Goal: Transaction & Acquisition: Book appointment/travel/reservation

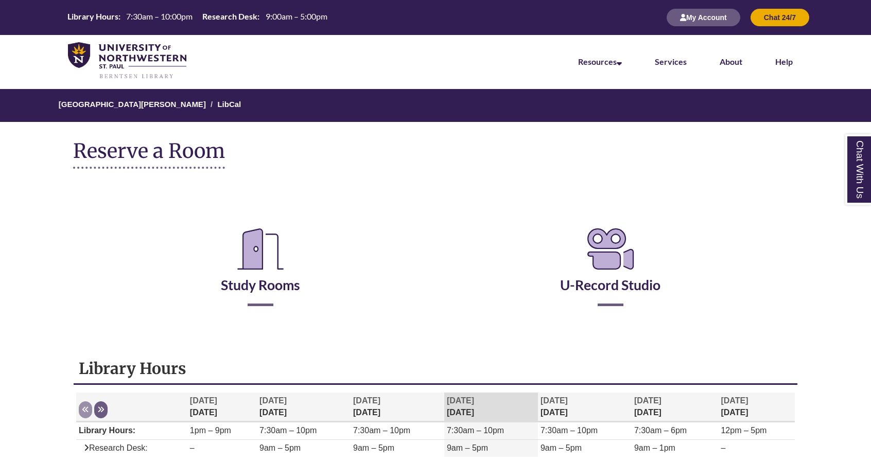
click at [248, 299] on h2 "Study Rooms" at bounding box center [261, 262] width 334 height 85
click at [250, 282] on link "Study Rooms" at bounding box center [260, 272] width 79 height 42
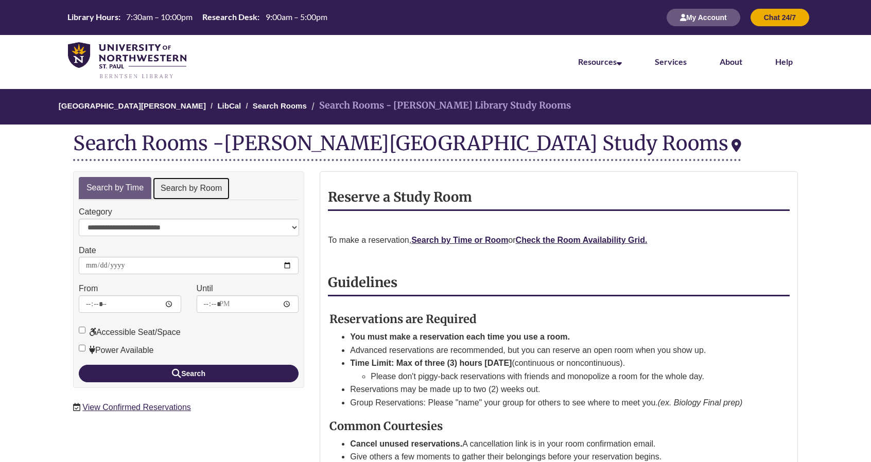
click at [194, 187] on link "Search by Room" at bounding box center [191, 188] width 78 height 23
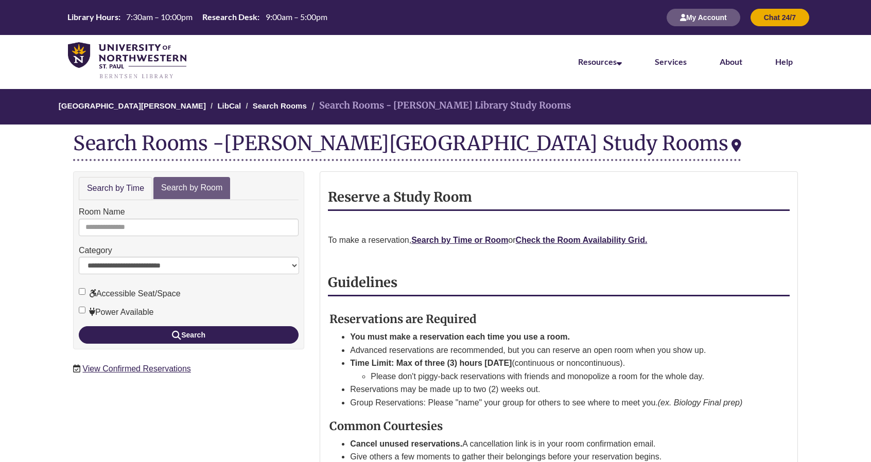
click at [193, 215] on div "Room Name" at bounding box center [189, 220] width 220 height 31
click at [194, 219] on input "Room Name" at bounding box center [189, 227] width 220 height 17
type input "*"
click at [79, 326] on button "Search" at bounding box center [189, 334] width 220 height 17
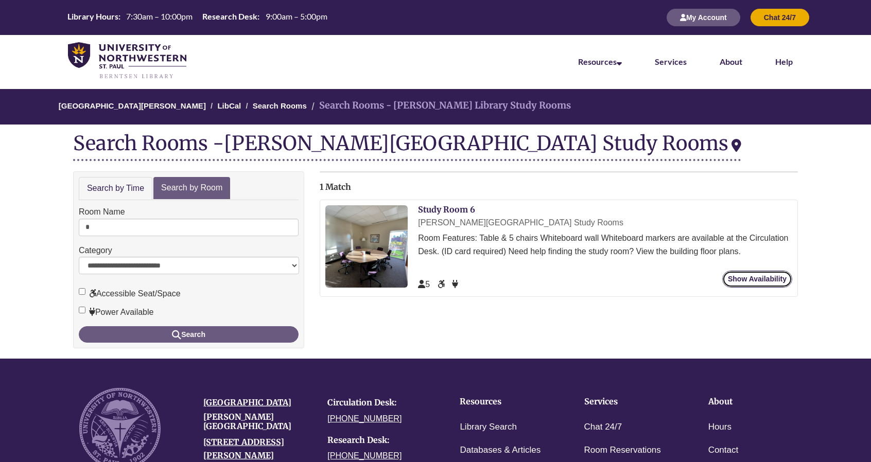
click at [737, 280] on link "Show Availability" at bounding box center [757, 279] width 70 height 17
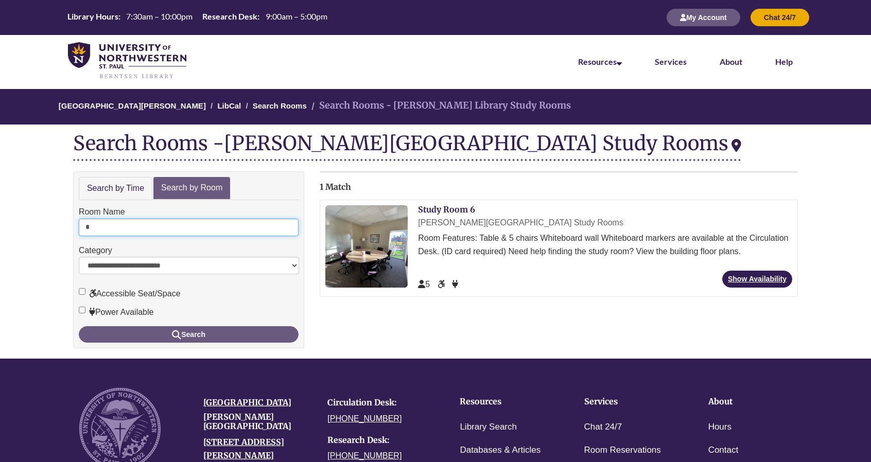
click at [178, 219] on input "*" at bounding box center [189, 227] width 220 height 17
type input "*"
click at [79, 326] on button "Search" at bounding box center [189, 334] width 220 height 16
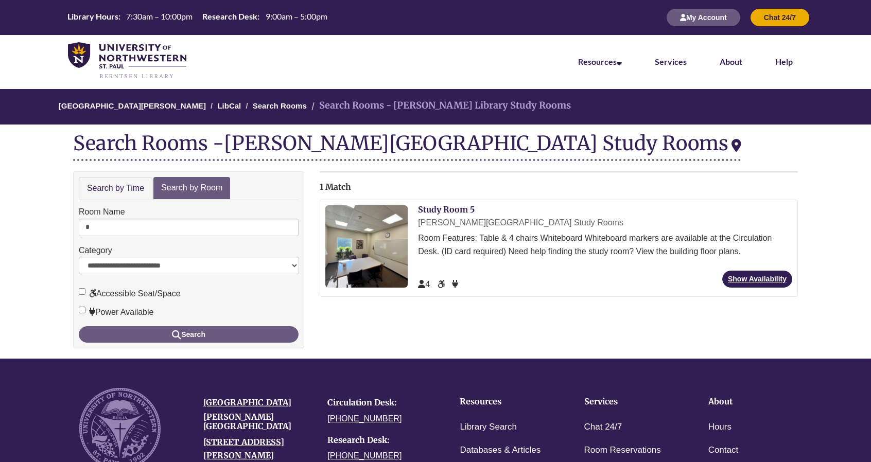
click at [747, 268] on div "[PERSON_NAME][GEOGRAPHIC_DATA] Study Rooms Room Features: Table & 4 chairs Whit…" at bounding box center [605, 243] width 374 height 55
click at [746, 281] on link "Show Availability" at bounding box center [757, 279] width 70 height 17
click at [103, 228] on input "*" at bounding box center [189, 227] width 220 height 17
type input "*"
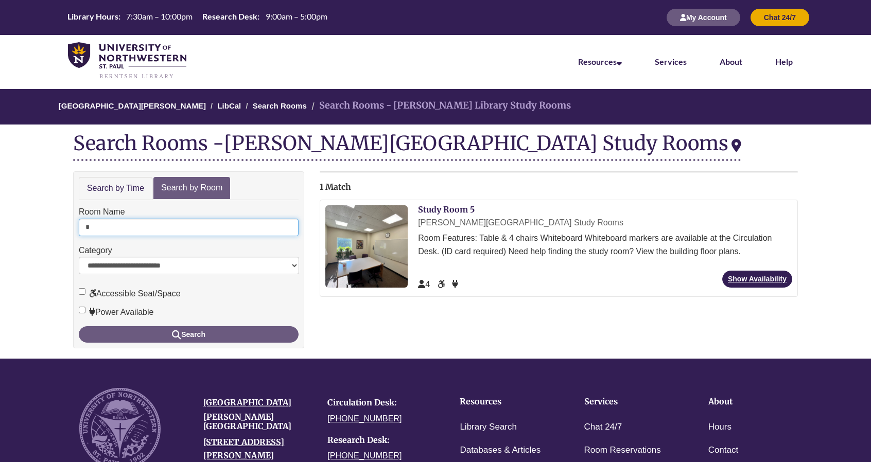
click at [79, 326] on button "Search" at bounding box center [189, 334] width 220 height 16
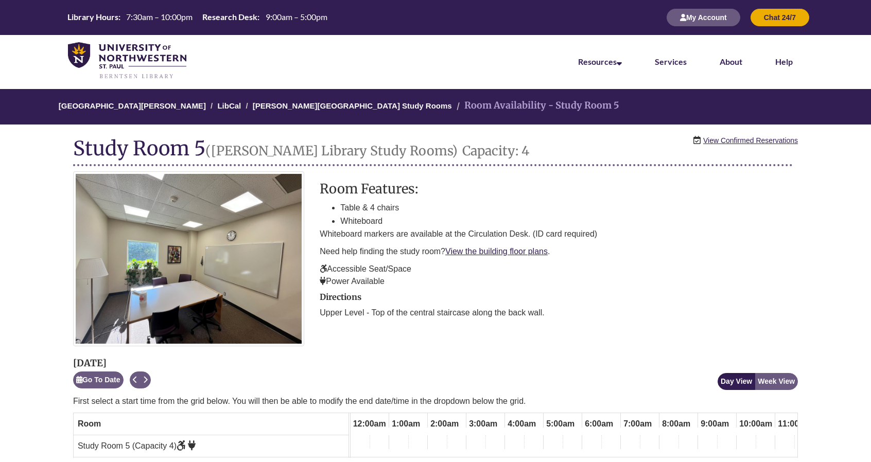
scroll to position [0, 479]
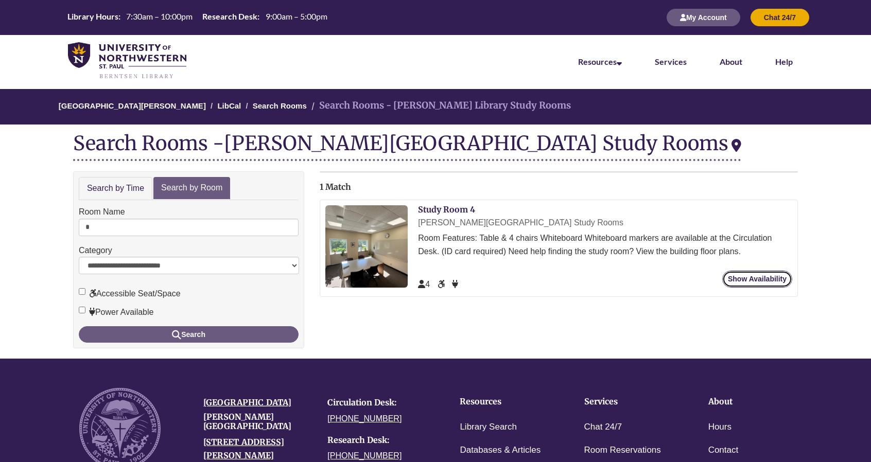
click at [736, 282] on link "Show Availability" at bounding box center [757, 279] width 70 height 17
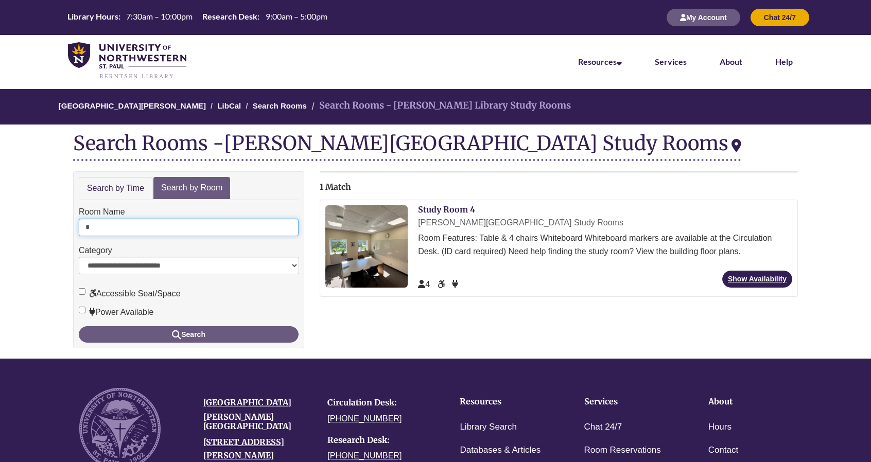
click at [109, 234] on input "*" at bounding box center [189, 227] width 220 height 17
type input "*"
click at [79, 326] on button "Search" at bounding box center [189, 334] width 220 height 16
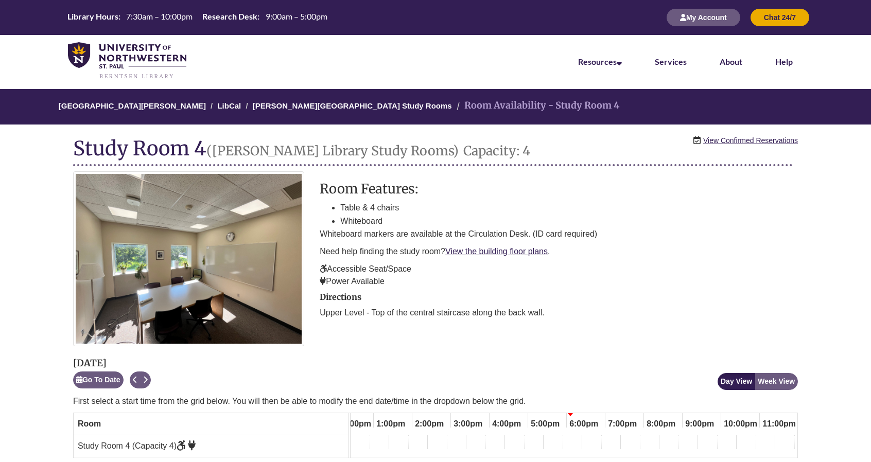
scroll to position [0, 479]
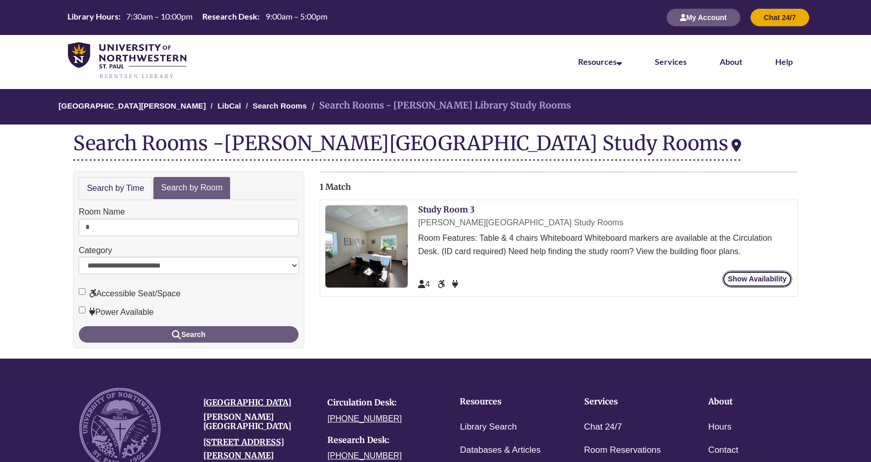
click at [777, 275] on link "Show Availability" at bounding box center [757, 279] width 70 height 17
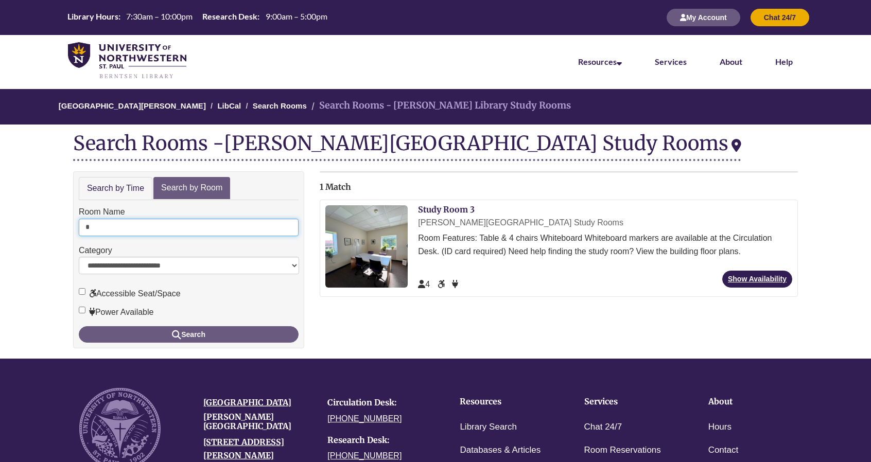
click at [103, 222] on input "*" at bounding box center [189, 227] width 220 height 17
type input "*"
click at [79, 326] on button "Search" at bounding box center [189, 334] width 220 height 16
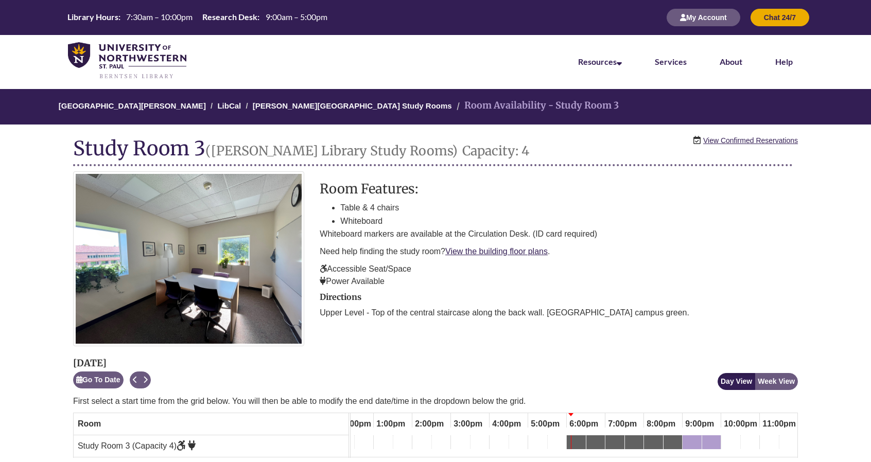
scroll to position [0, 479]
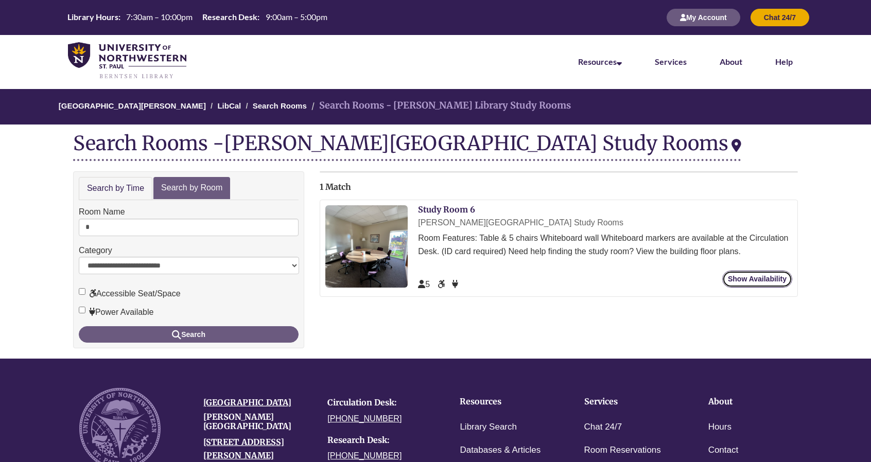
click at [735, 286] on link "Show Availability" at bounding box center [757, 279] width 70 height 17
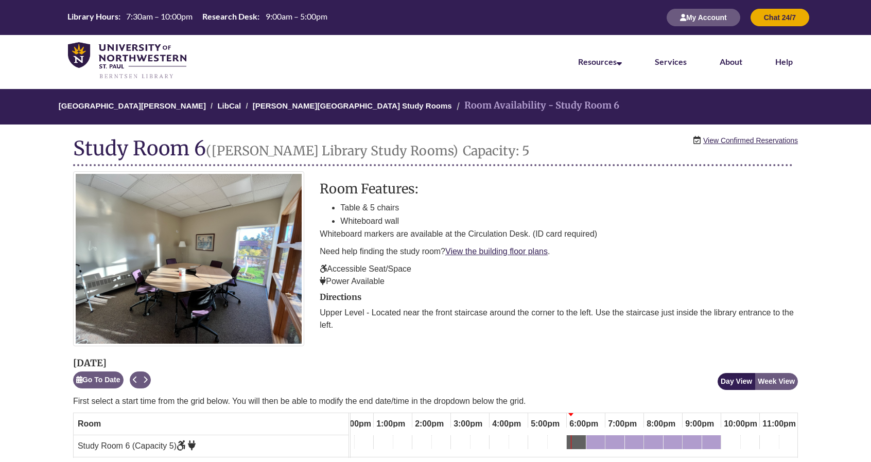
scroll to position [0, 479]
click at [599, 440] on div "6:30pm Wednesday, October 8, 2025 - Study Room 6 - Available" at bounding box center [595, 443] width 16 height 11
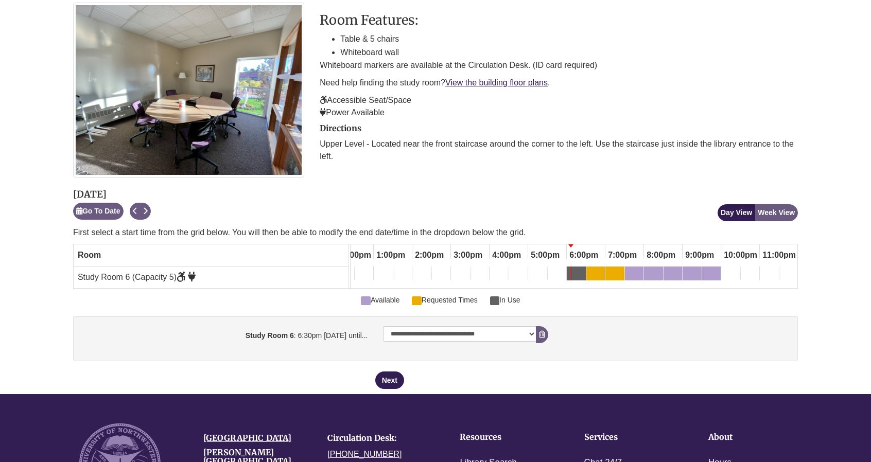
scroll to position [168, 0]
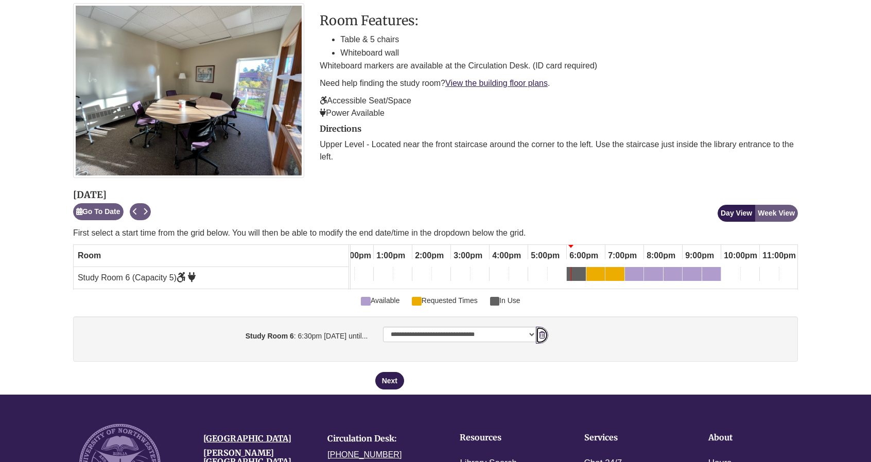
click at [544, 344] on button "Remove Pending Reservation" at bounding box center [542, 335] width 12 height 17
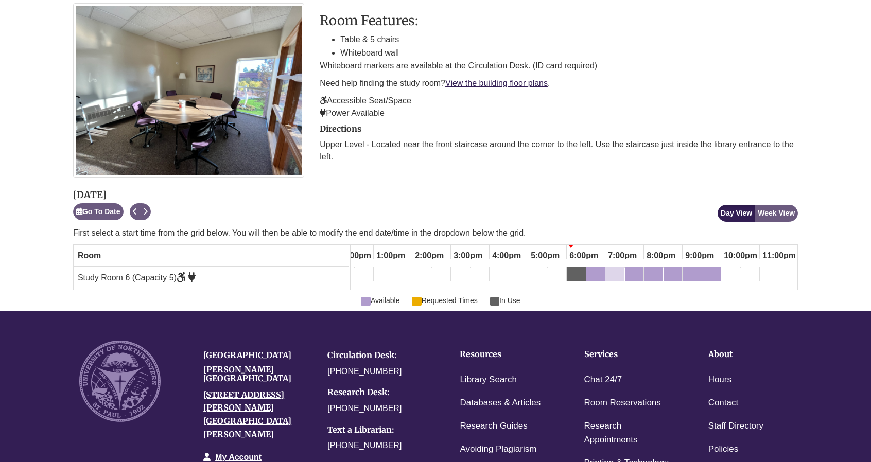
click at [608, 273] on div "7:00pm Wednesday, October 8, 2025 - Study Room 6 - Available" at bounding box center [608, 275] width 4 height 11
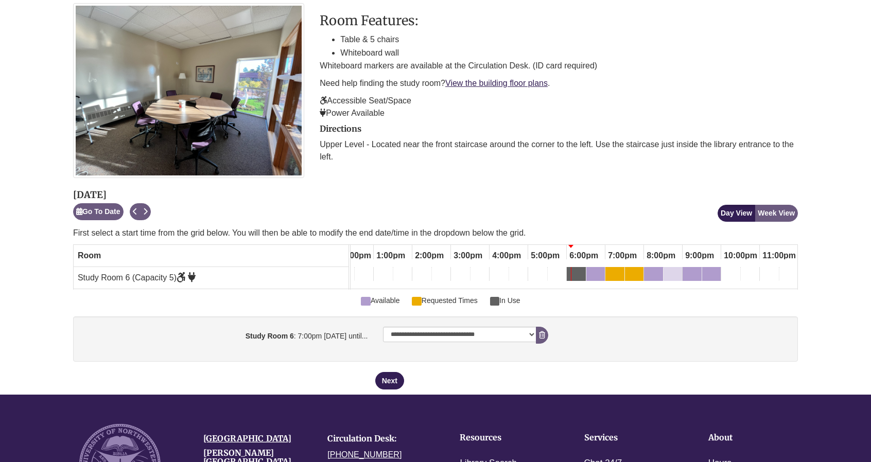
click at [665, 278] on div "8:30pm Wednesday, October 8, 2025 - Study Room 6 - Available" at bounding box center [666, 275] width 4 height 11
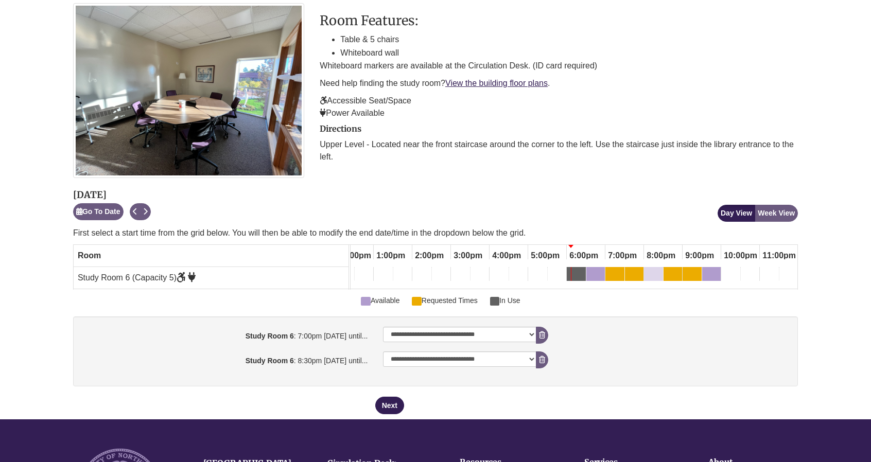
click at [651, 276] on div "8:00pm Wednesday, October 8, 2025 - Study Room 6 - Available" at bounding box center [653, 275] width 17 height 11
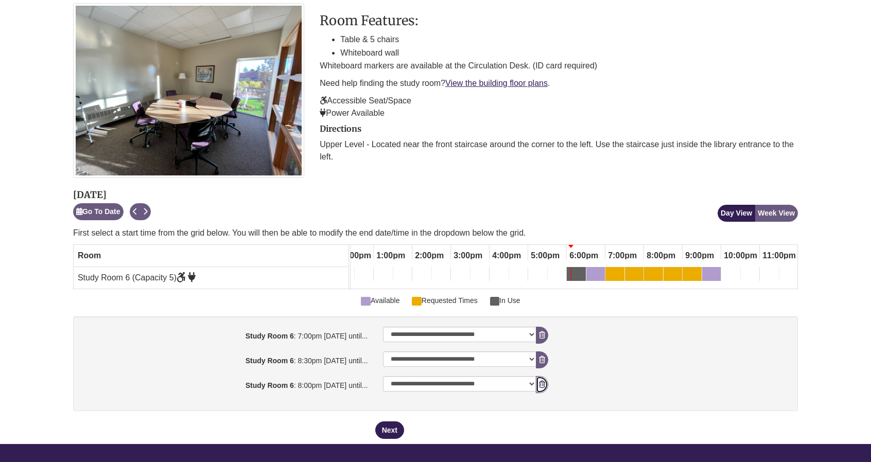
click at [544, 385] on button "Remove Pending Reservation" at bounding box center [542, 384] width 12 height 17
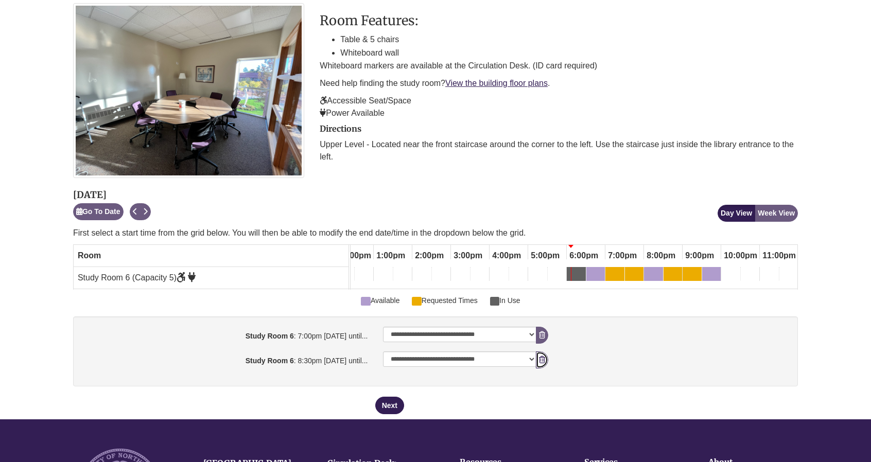
click at [542, 359] on button "Remove Pending Reservation" at bounding box center [542, 359] width 12 height 17
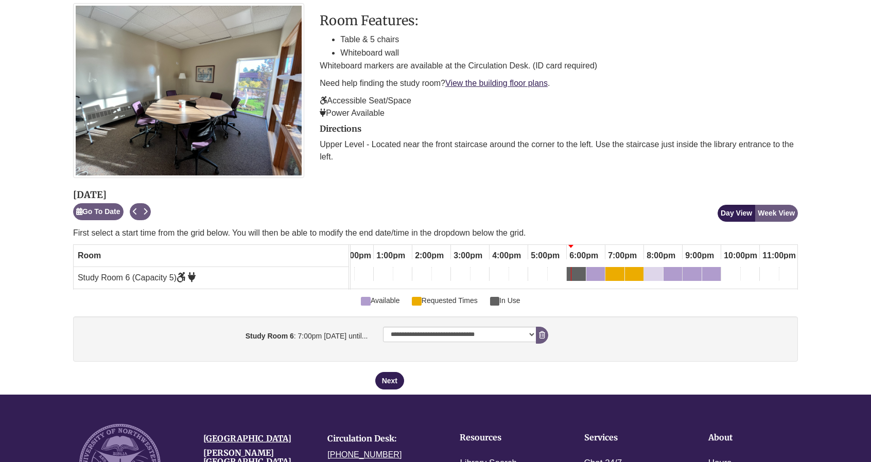
click at [653, 276] on div "8:00pm Wednesday, October 8, 2025 - Study Room 6 - Available" at bounding box center [653, 275] width 17 height 11
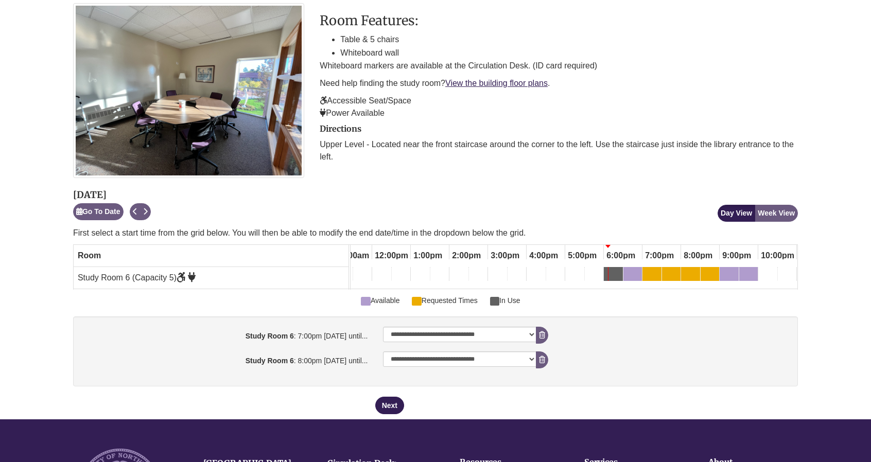
scroll to position [0, 440]
click at [391, 405] on button "Next" at bounding box center [389, 405] width 29 height 17
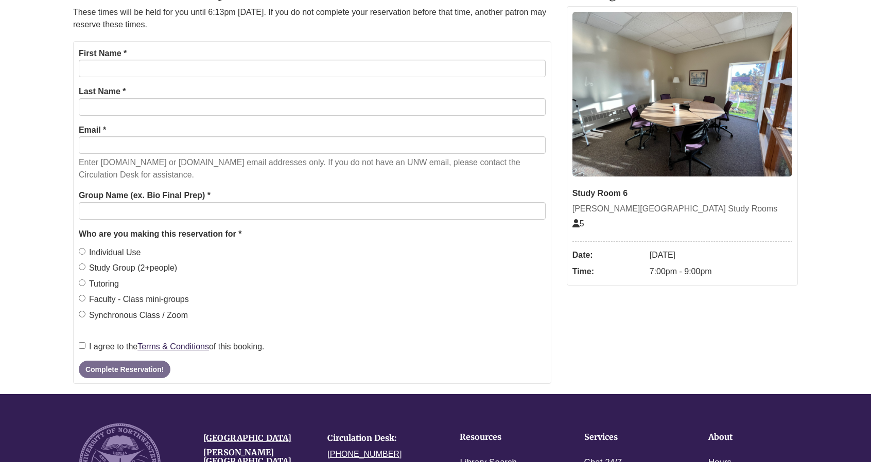
scroll to position [0, 0]
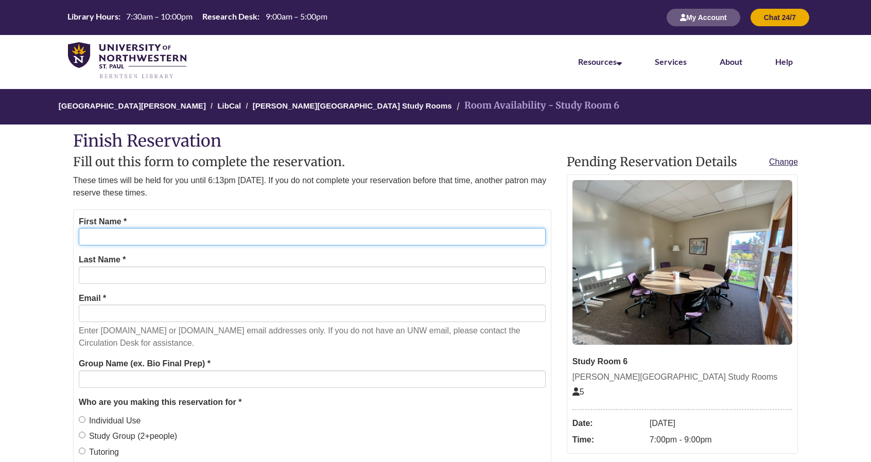
click at [148, 235] on input "First Name *" at bounding box center [312, 236] width 467 height 17
type input "*******"
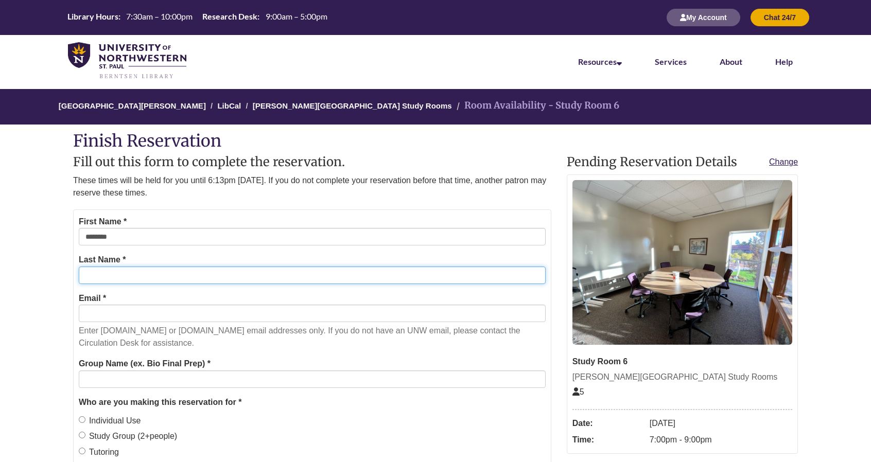
click at [152, 270] on input "Last Name *" at bounding box center [312, 275] width 467 height 17
type input "*******"
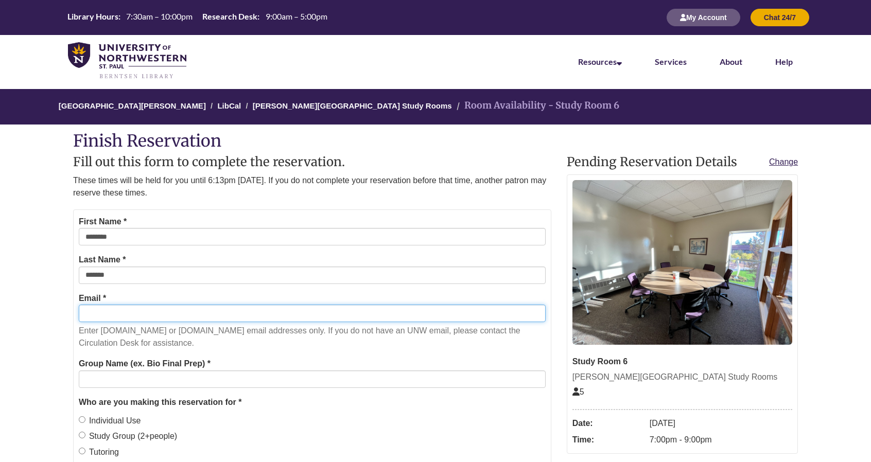
click at [153, 309] on input "Email *" at bounding box center [312, 313] width 467 height 17
type input "**********"
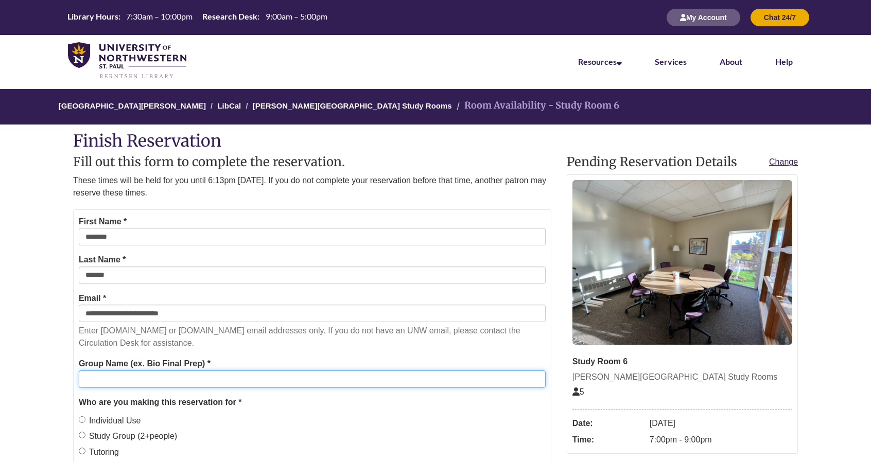
click at [117, 378] on input "Group Name (ex. Bio Final Prep) *" at bounding box center [312, 378] width 467 height 17
type input "**"
click at [109, 423] on label "Individual Use" at bounding box center [110, 420] width 62 height 13
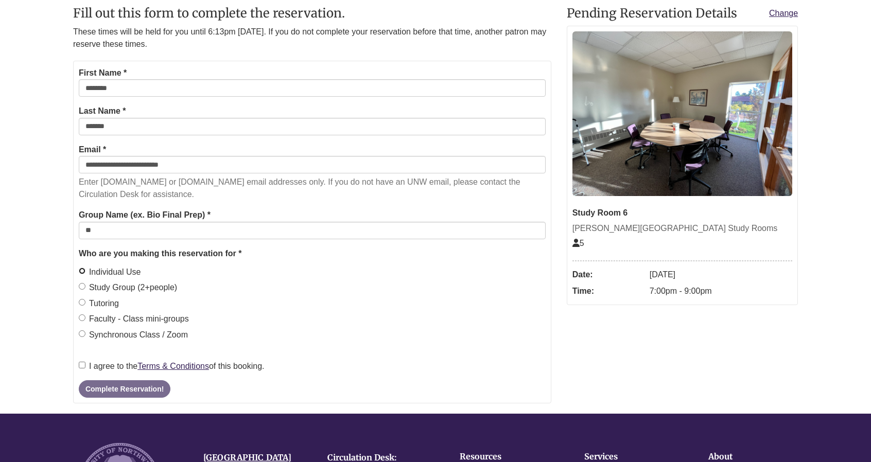
scroll to position [149, 0]
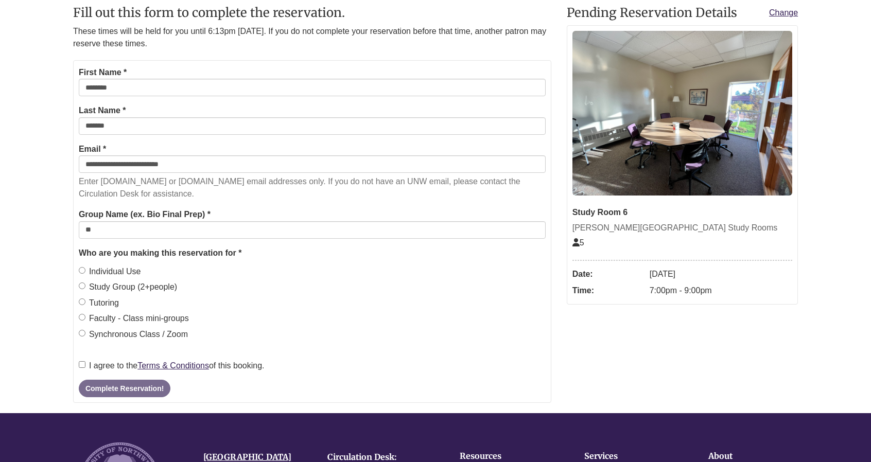
click at [111, 361] on label "I agree to the Terms & Conditions of this booking." at bounding box center [172, 365] width 186 height 13
click at [144, 380] on button "Complete Reservation!" at bounding box center [125, 388] width 92 height 17
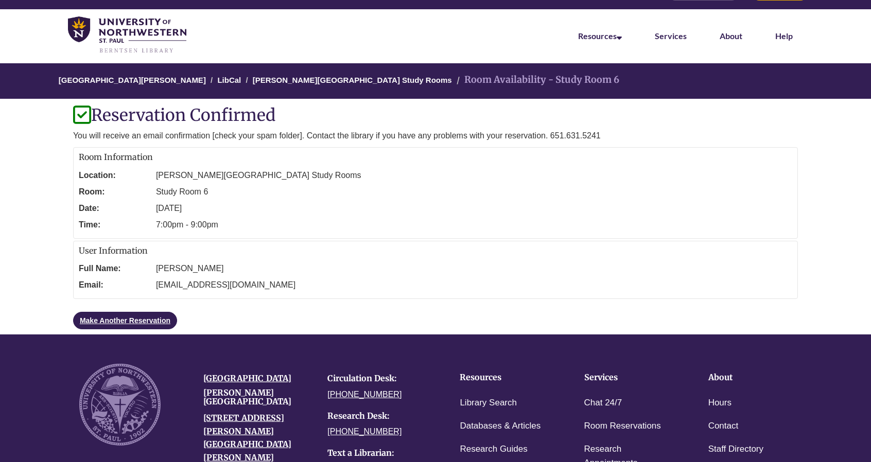
scroll to position [20, 0]
